Goal: Information Seeking & Learning: Find specific fact

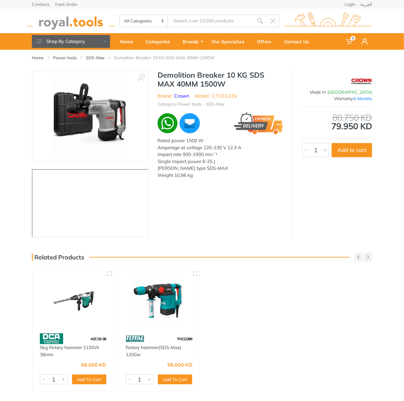
type input "CT18123V"
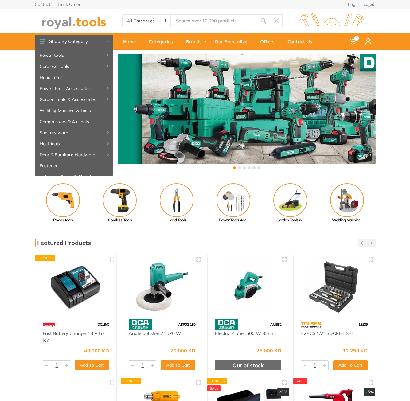
type input "TAGLI76012"
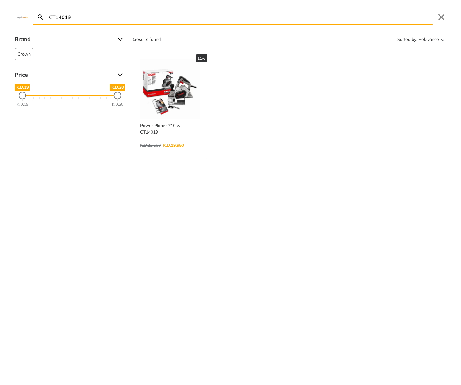
click at [190, 16] on input "CT14019" at bounding box center [240, 17] width 385 height 14
paste input "TS42182551"
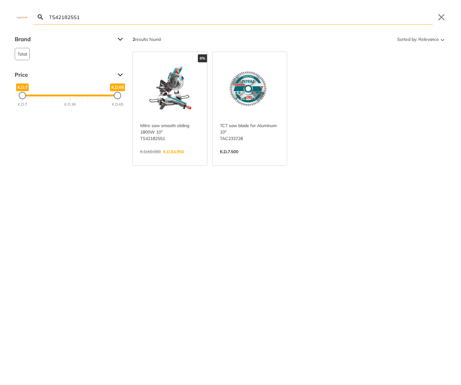
click at [143, 19] on input "TS42182551" at bounding box center [240, 17] width 385 height 14
paste input "CGSLI201286"
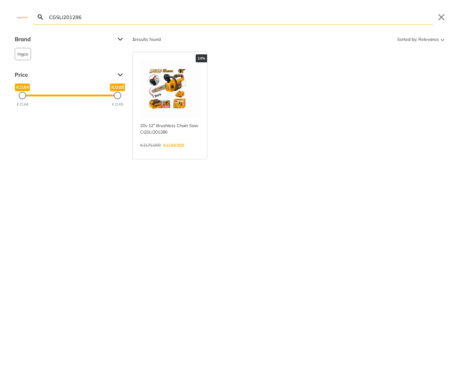
click at [367, 18] on input "CGSLI201286" at bounding box center [240, 17] width 385 height 14
paste input "IWLI2050"
click at [251, 21] on input "CIWLI2050" at bounding box center [240, 17] width 385 height 14
paste input "GGLI2001"
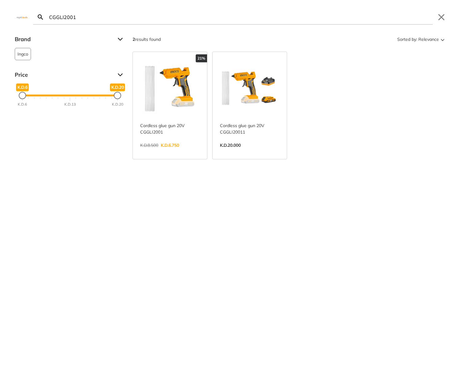
click at [234, 16] on input "CGGLI2001" at bounding box center [240, 17] width 385 height 14
paste input "79558"
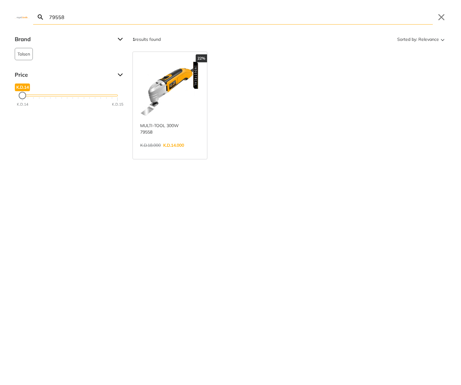
click at [287, 17] on input "79558" at bounding box center [240, 17] width 385 height 14
paste input "CT44030"
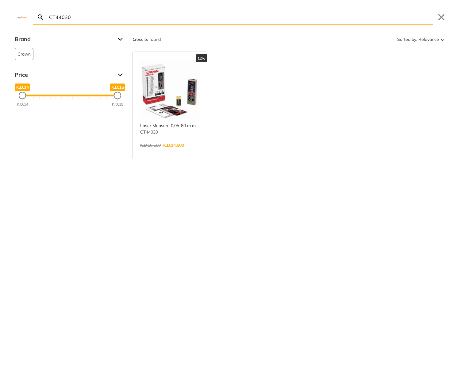
click at [293, 18] on input "CT44030" at bounding box center [240, 17] width 385 height 14
paste input "BNLI2008"
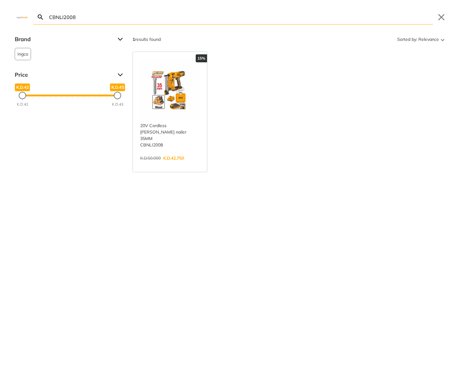
click at [282, 18] on input "CBNLI2008" at bounding box center [240, 17] width 385 height 14
paste input "js011"
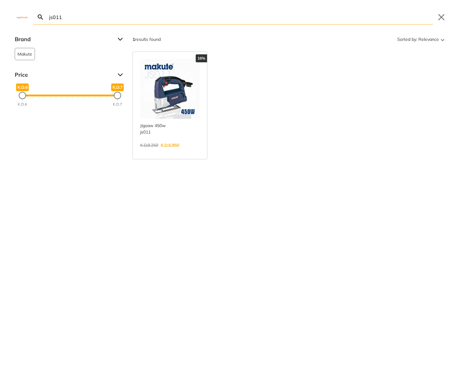
click at [251, 16] on input "js011" at bounding box center [240, 17] width 385 height 14
paste input "mini cut-off tool 20V 3""
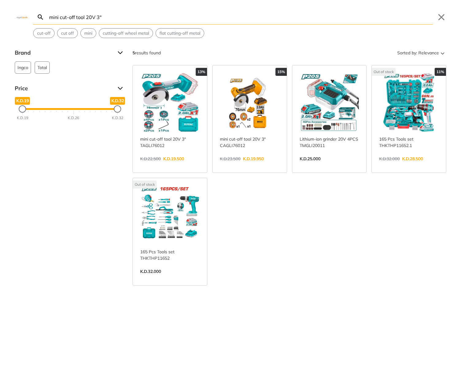
click at [161, 14] on input "mini cut-off tool 20V 3"" at bounding box center [240, 17] width 385 height 14
paste input "Cordless Driver Drill 10mm 12V"
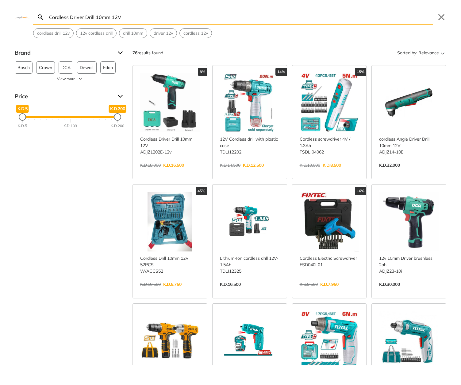
click at [199, 11] on input "Cordless Driver Drill 10mm 12V" at bounding box center [240, 17] width 385 height 14
paste input "Angle grinder 1010w 5""
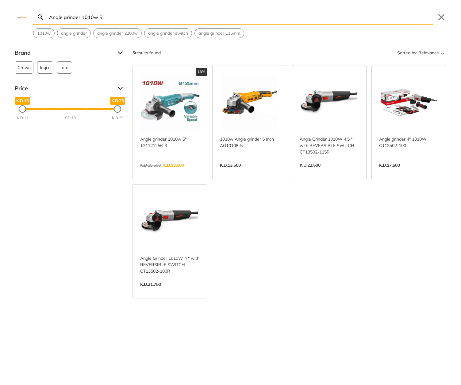
click at [216, 12] on input "Angle grinder 1010w 5"" at bounding box center [240, 17] width 385 height 14
paste input "20V reciprocating saw Cordless"
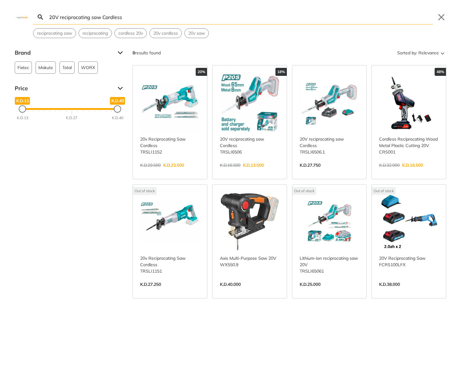
click at [220, 15] on input "20V reciprocating saw Cordless" at bounding box center [240, 17] width 385 height 14
paste input "65Nm Lithium-Ion drive ratchet 3/8" 20V"
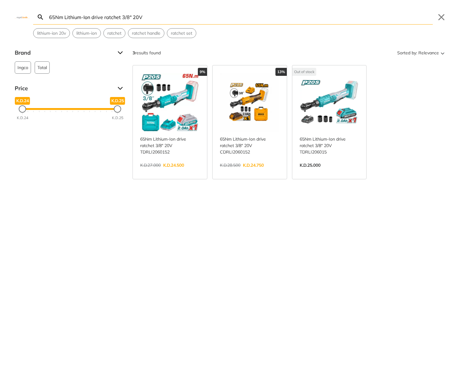
type input "65Nm Lithium-Ion drive ratchet 3/8" 20V"
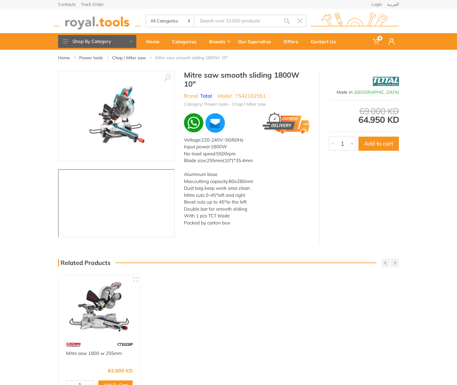
click at [187, 74] on h1 "Mitre saw smooth sliding 1800W 10"" at bounding box center [247, 80] width 126 height 18
drag, startPoint x: 187, startPoint y: 74, endPoint x: 192, endPoint y: 84, distance: 10.7
click at [192, 84] on h1 "Mitre saw smooth sliding 1800W 10"" at bounding box center [247, 80] width 126 height 18
copy h1 "Mitre saw smooth sliding 1800W 10""
